Goal: Task Accomplishment & Management: Manage account settings

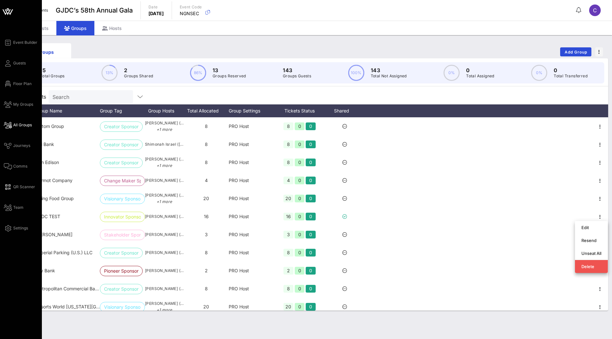
click at [15, 124] on span "All Groups" at bounding box center [22, 125] width 19 height 6
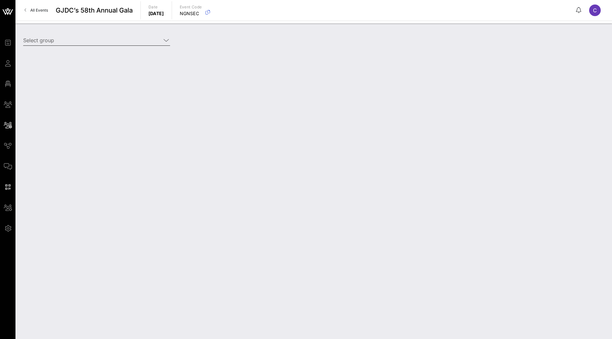
click at [141, 44] on input "Select group" at bounding box center [92, 40] width 138 height 10
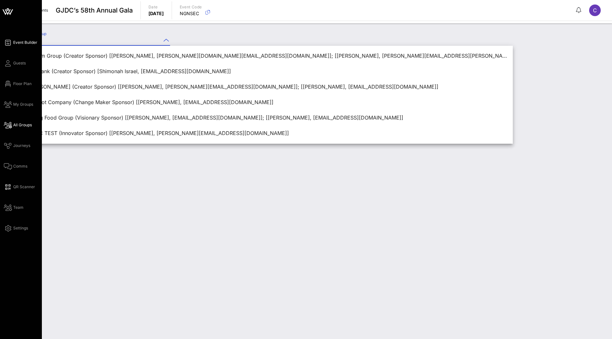
click at [24, 42] on span "Event Builder" at bounding box center [25, 43] width 24 height 6
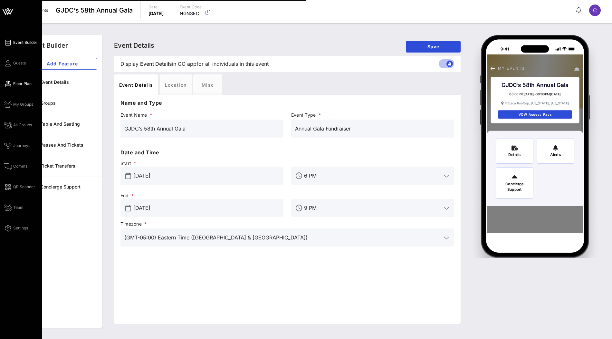
click at [23, 84] on span "Floor Plan" at bounding box center [22, 84] width 18 height 6
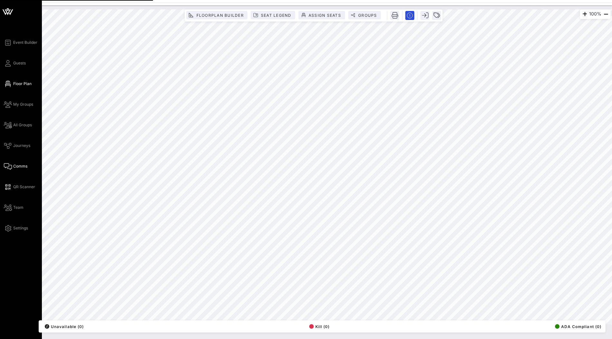
click at [18, 164] on span "Comms" at bounding box center [20, 166] width 14 height 6
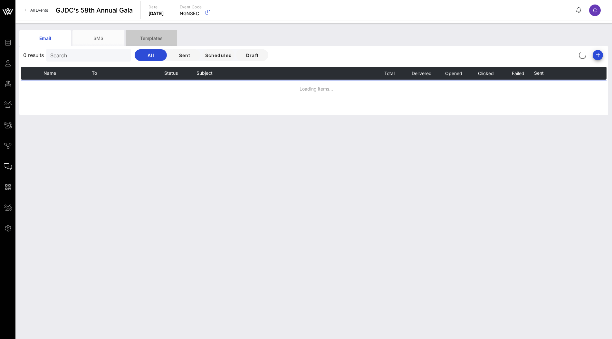
click at [161, 41] on div "Templates" at bounding box center [152, 38] width 52 height 16
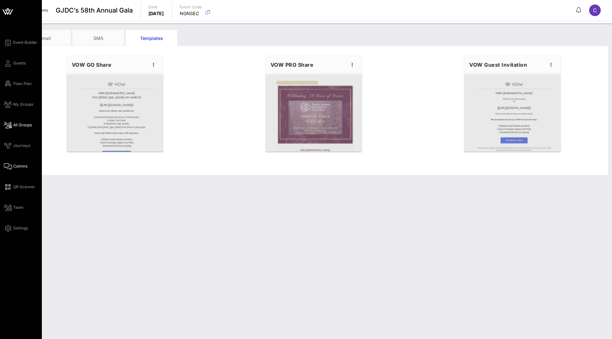
click at [23, 125] on span "All Groups" at bounding box center [22, 125] width 19 height 6
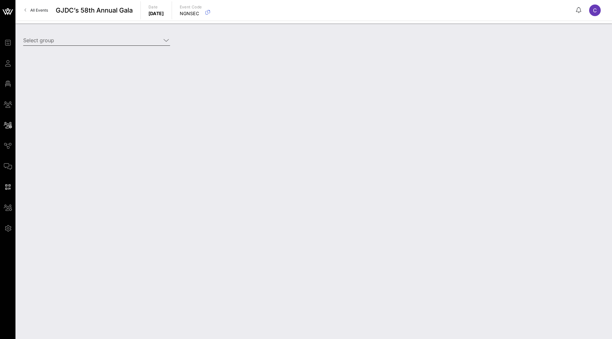
click at [146, 45] on input "Select group" at bounding box center [92, 40] width 138 height 10
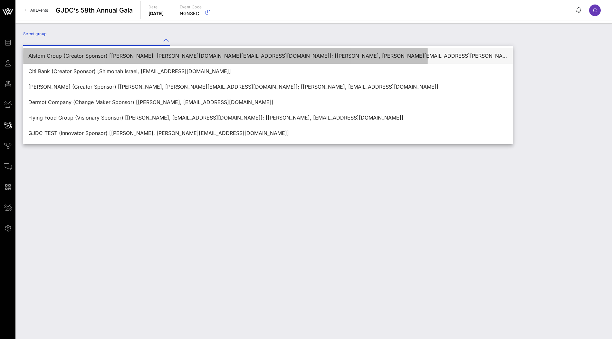
click at [129, 52] on div "Alstom Group (Creator Sponsor) [[PERSON_NAME], [PERSON_NAME][DOMAIN_NAME][EMAIL…" at bounding box center [267, 56] width 479 height 14
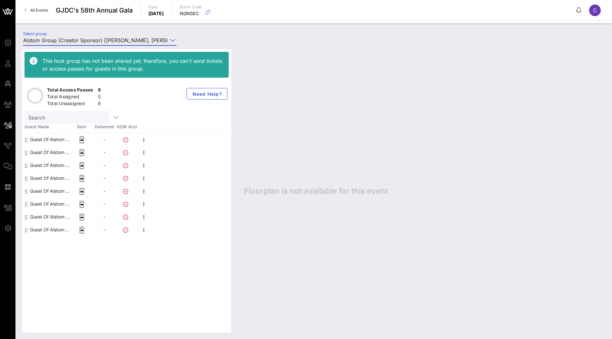
click at [149, 41] on input "Alstom Group (Creator Sponsor) [[PERSON_NAME], [PERSON_NAME][DOMAIN_NAME][EMAIL…" at bounding box center [95, 40] width 144 height 10
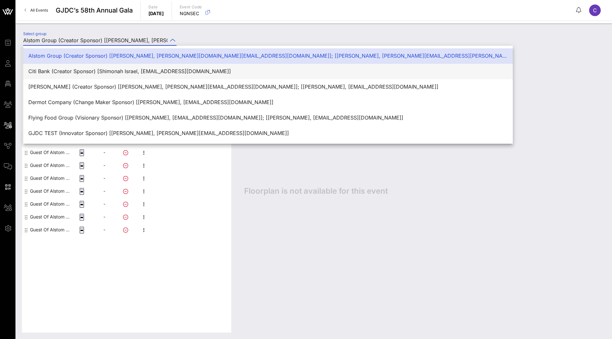
click at [140, 68] on div "Citi Bank (Creator Sponsor) [Shimonah Israel, [EMAIL_ADDRESS][DOMAIN_NAME]]" at bounding box center [267, 71] width 479 height 6
type input "Citi Bank (Creator Sponsor) [Shimonah Israel, [EMAIL_ADDRESS][DOMAIN_NAME]]"
